Goal: Task Accomplishment & Management: Manage account settings

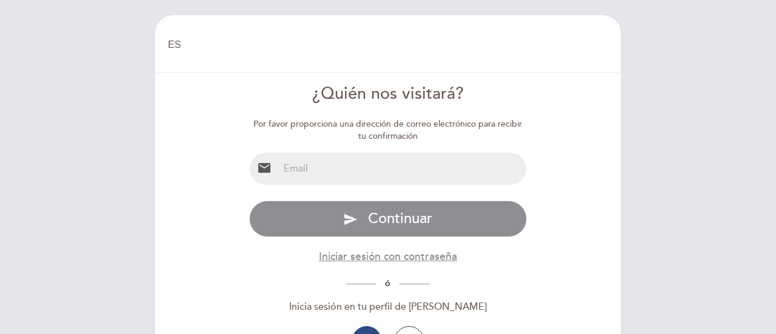
select select "es"
click at [286, 173] on input "email" at bounding box center [403, 169] width 248 height 32
type input "[PERSON_NAME][EMAIL_ADDRESS][PERSON_NAME][PERSON_NAME][DOMAIN_NAME]"
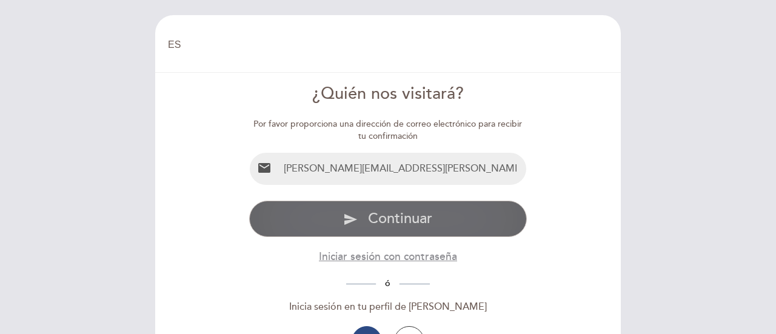
click at [402, 219] on span "Continuar" at bounding box center [400, 219] width 64 height 18
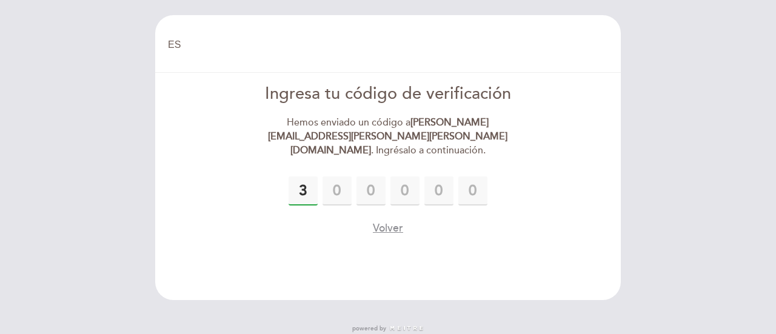
type input "3"
type input "4"
type input "1"
type input "3"
type input "9"
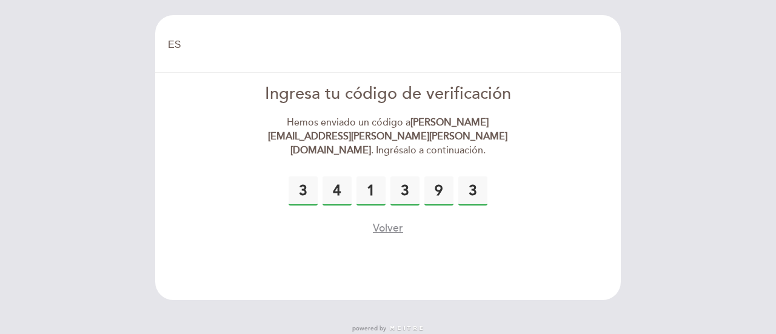
type input "3"
